Goal: Task Accomplishment & Management: Use online tool/utility

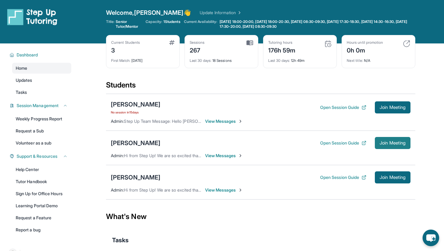
click at [390, 143] on span "Join Meeting" at bounding box center [393, 143] width 26 height 4
click at [378, 147] on button "Join Meeting" at bounding box center [393, 143] width 36 height 12
click at [389, 144] on span "Join Meeting" at bounding box center [393, 143] width 26 height 4
click at [186, 138] on div "Kamilla Ramirez Open Session Guide Join Meeting" at bounding box center [261, 143] width 300 height 12
click at [383, 143] on span "Join Meeting" at bounding box center [393, 143] width 26 height 4
